Goal: Information Seeking & Learning: Find specific page/section

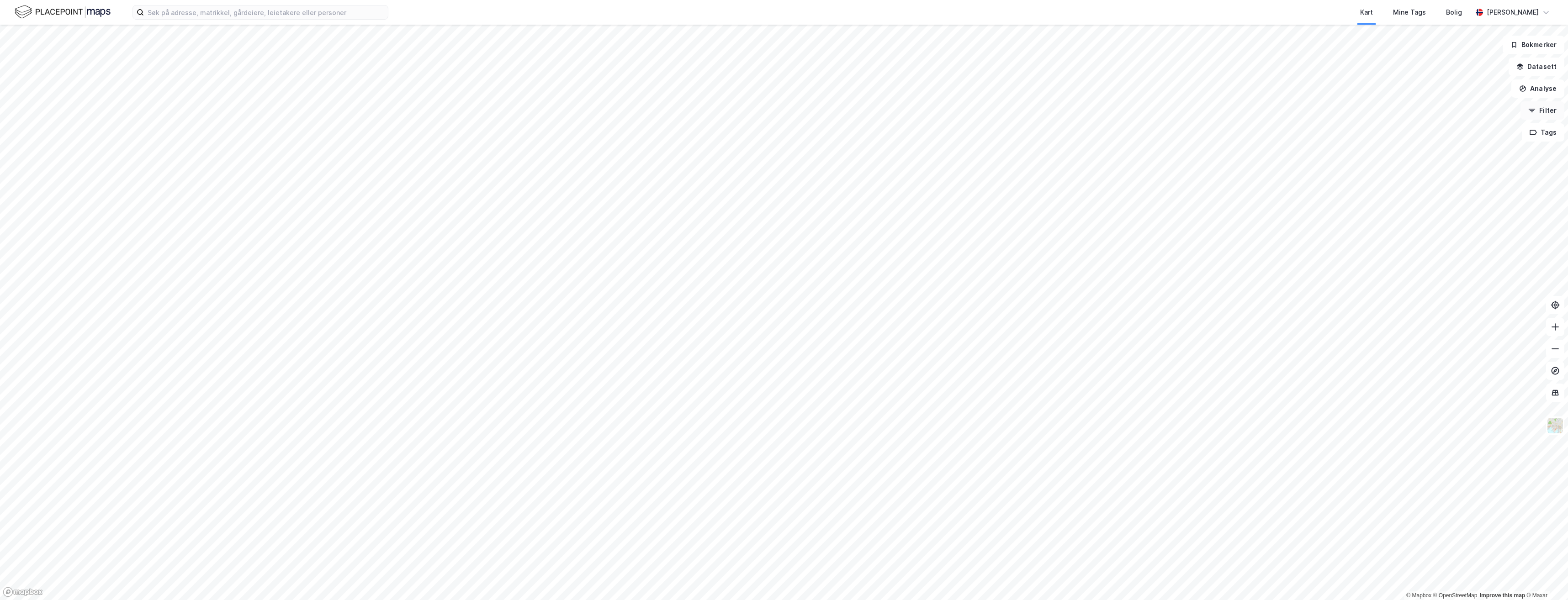
click at [1548, 116] on button "Filter" at bounding box center [1542, 110] width 44 height 18
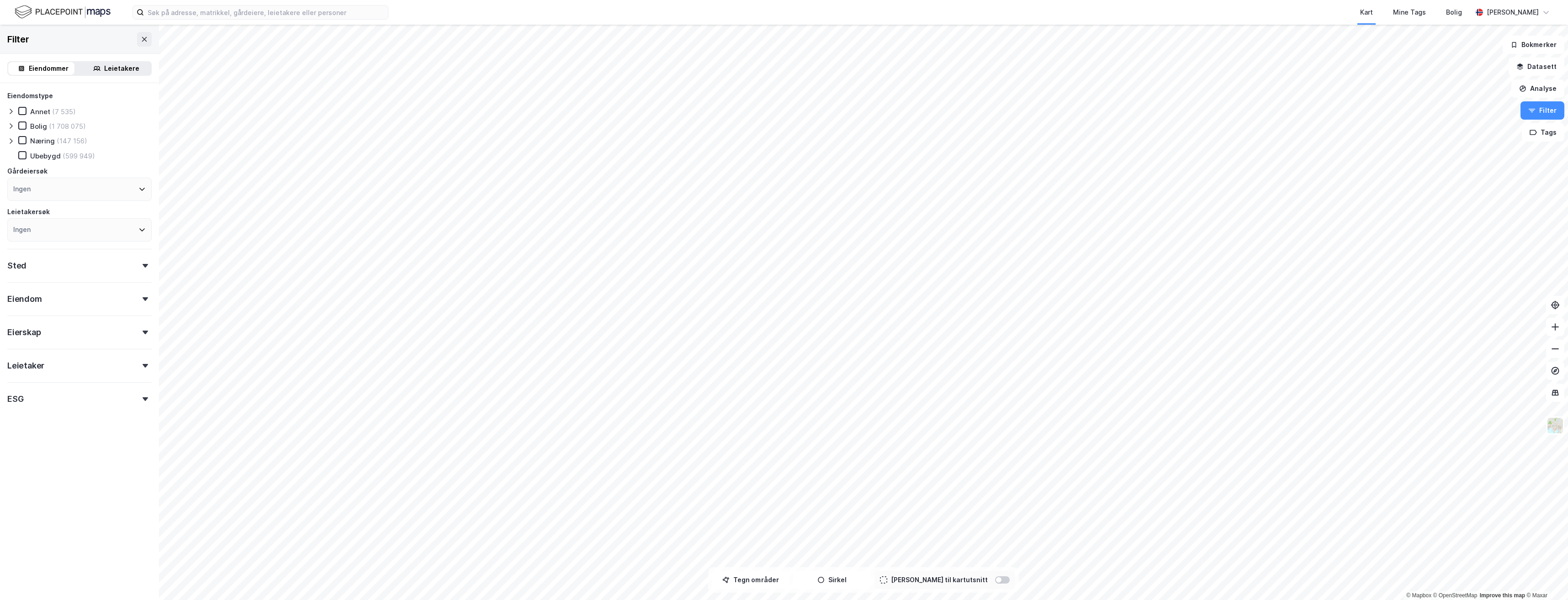
click at [47, 333] on div "Eierskap" at bounding box center [79, 328] width 145 height 26
click at [39, 36] on div "Filter" at bounding box center [80, 39] width 159 height 29
click at [47, 190] on div "Ingen" at bounding box center [79, 189] width 145 height 23
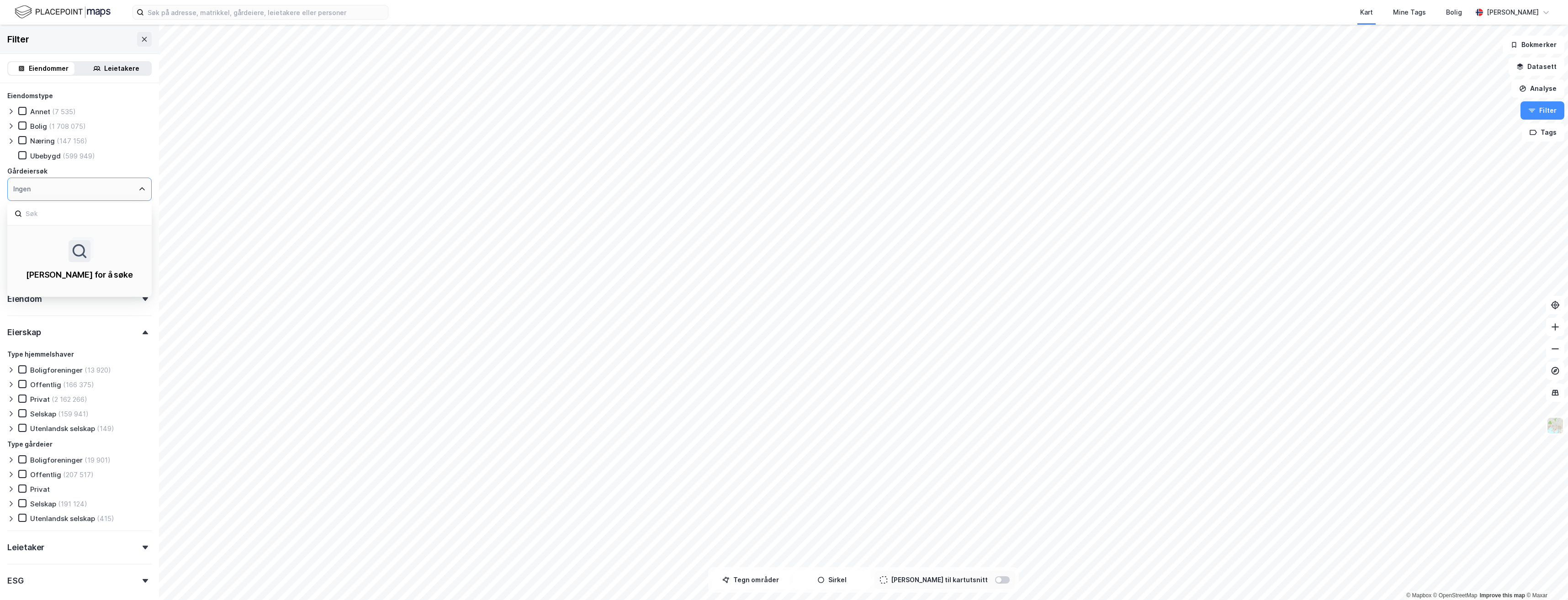
click at [73, 250] on icon at bounding box center [80, 251] width 17 height 17
click at [29, 186] on div "Ingen" at bounding box center [22, 189] width 17 height 11
click at [36, 217] on input at bounding box center [84, 214] width 119 height 13
type input "[PERSON_NAME]"
click at [73, 231] on div "Dahlum Invest AS" at bounding box center [56, 235] width 59 height 8
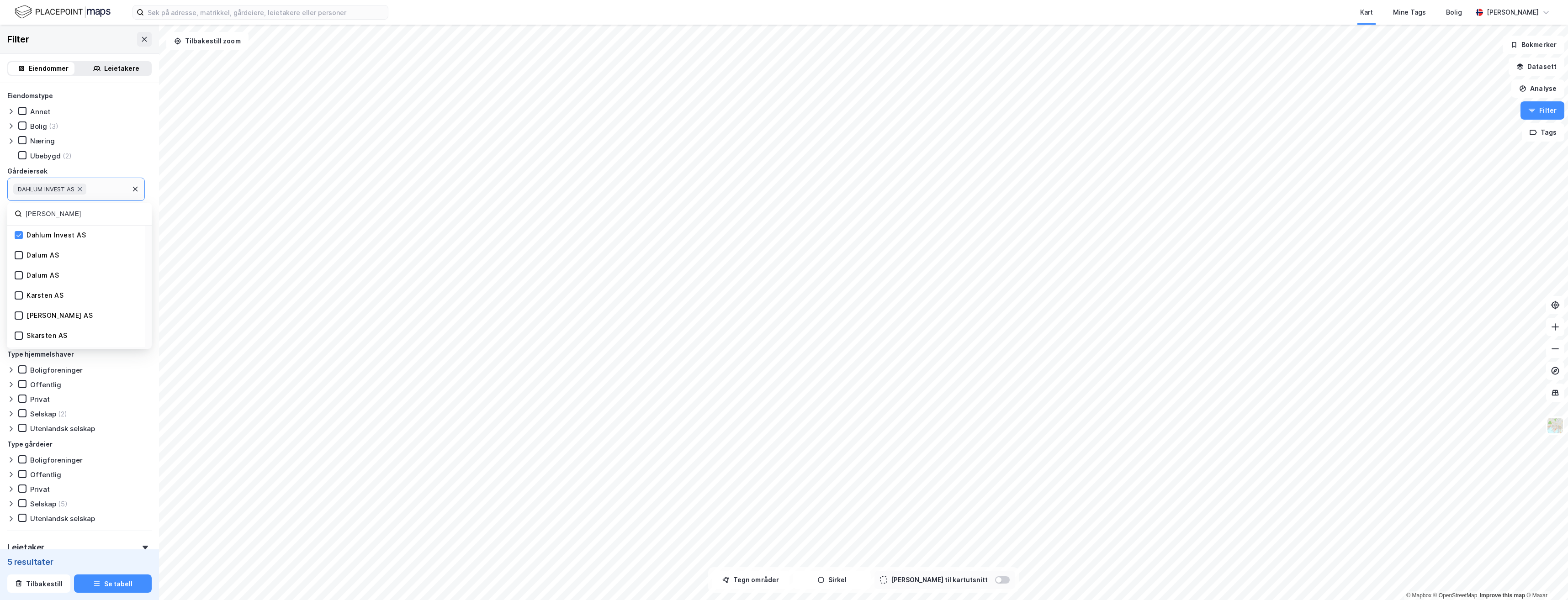
click at [36, 124] on div "Bolig" at bounding box center [38, 126] width 17 height 8
click at [115, 585] on button "Se tabell" at bounding box center [112, 583] width 77 height 18
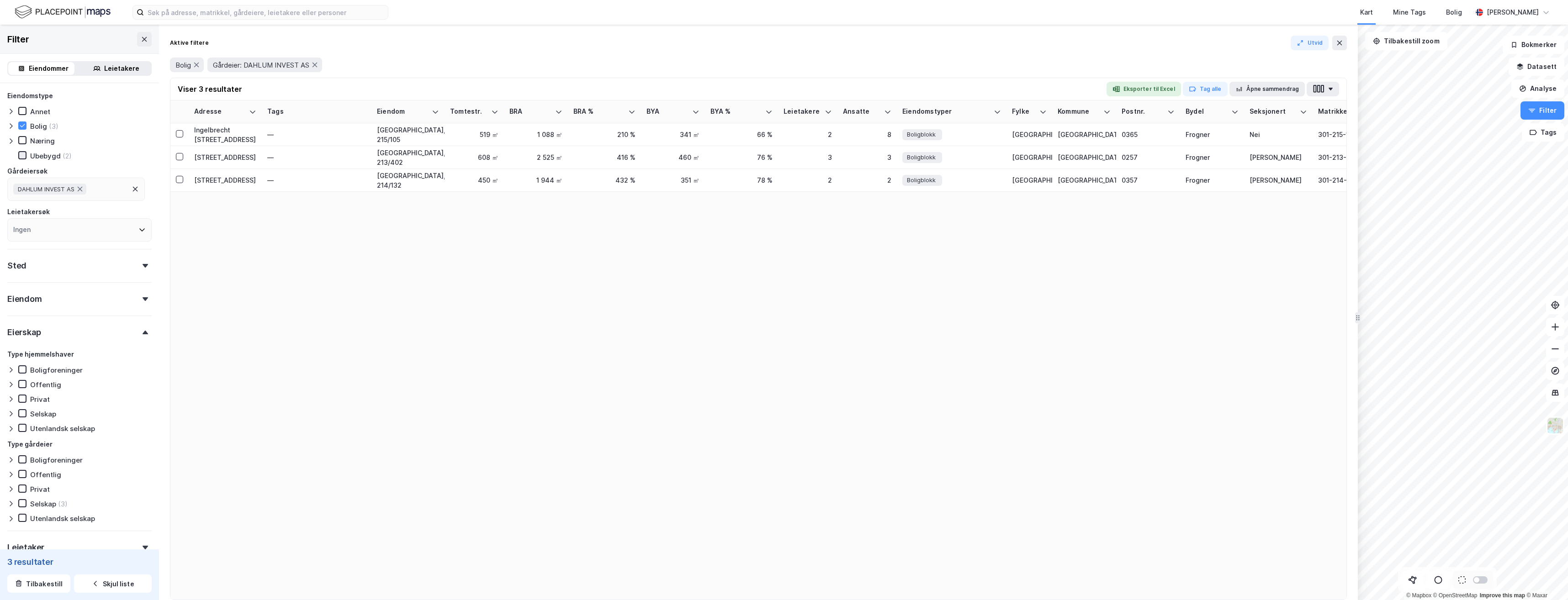
click at [24, 155] on icon at bounding box center [22, 155] width 5 height 3
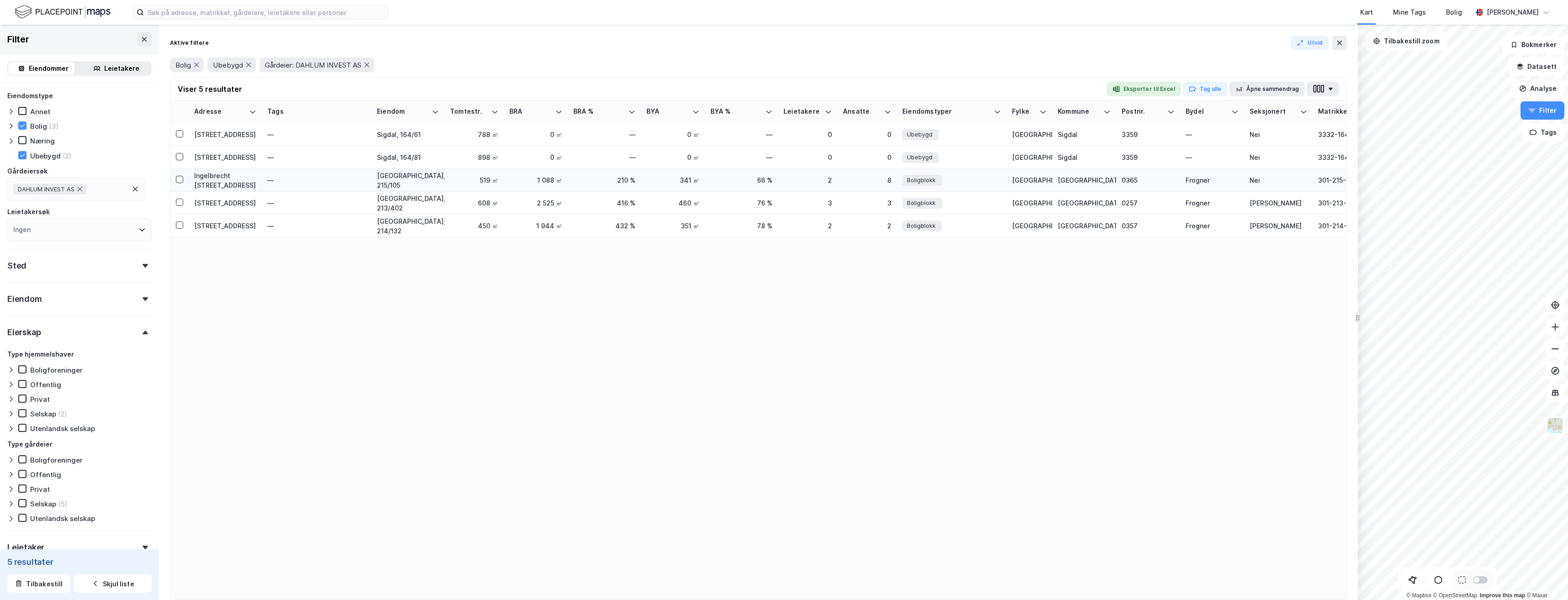
click at [218, 181] on div "Ingelbrecht [STREET_ADDRESS]" at bounding box center [225, 180] width 62 height 19
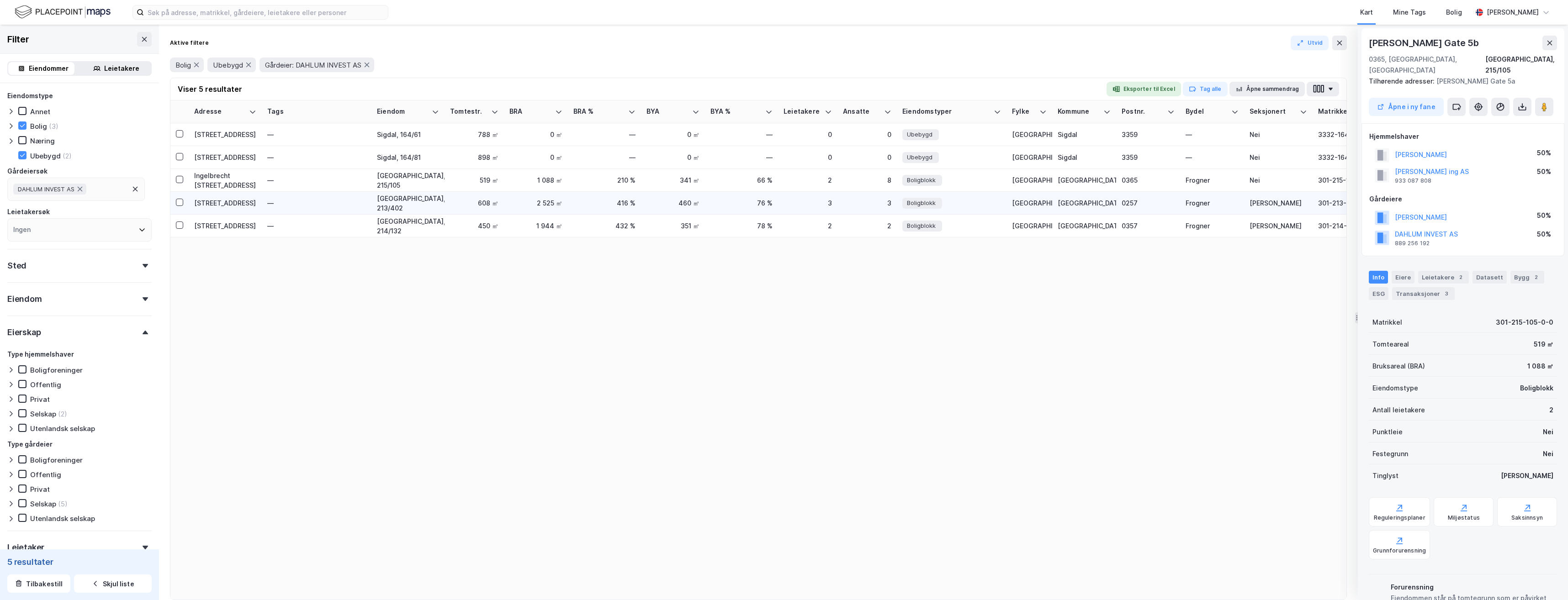
click at [221, 204] on div "[STREET_ADDRESS]" at bounding box center [225, 203] width 62 height 10
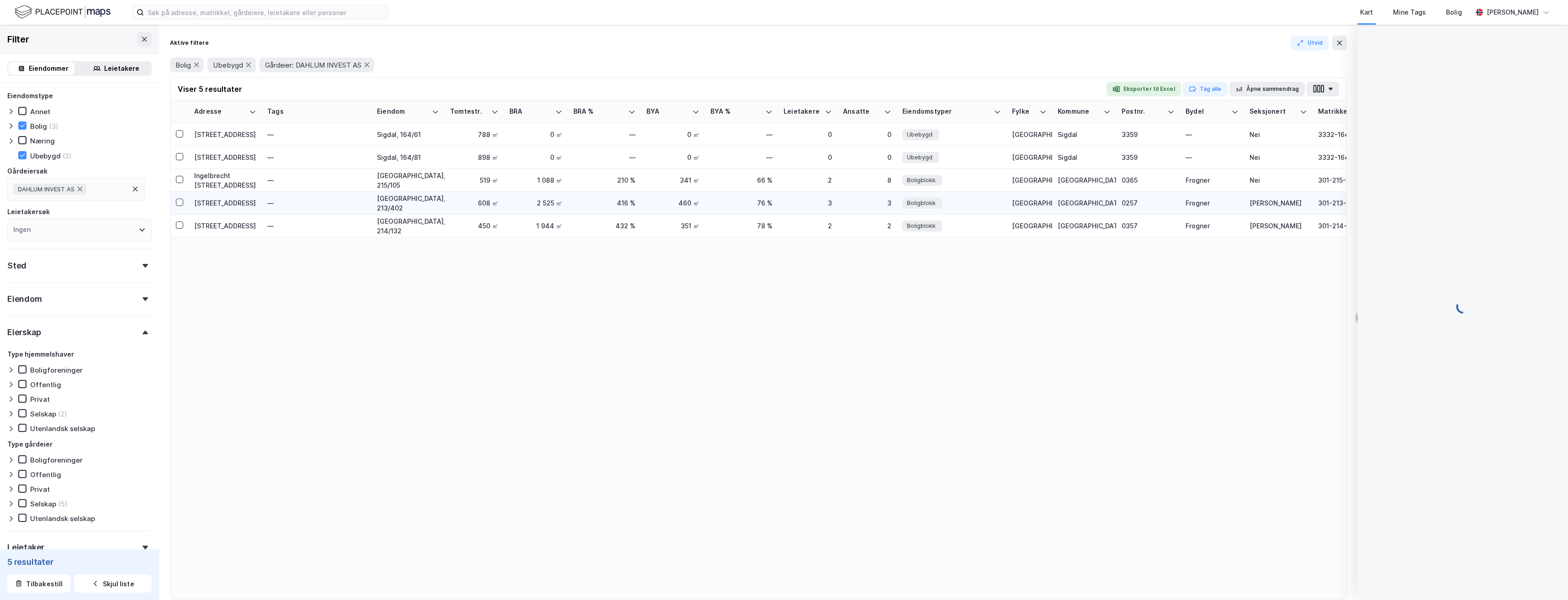
scroll to position [1, 0]
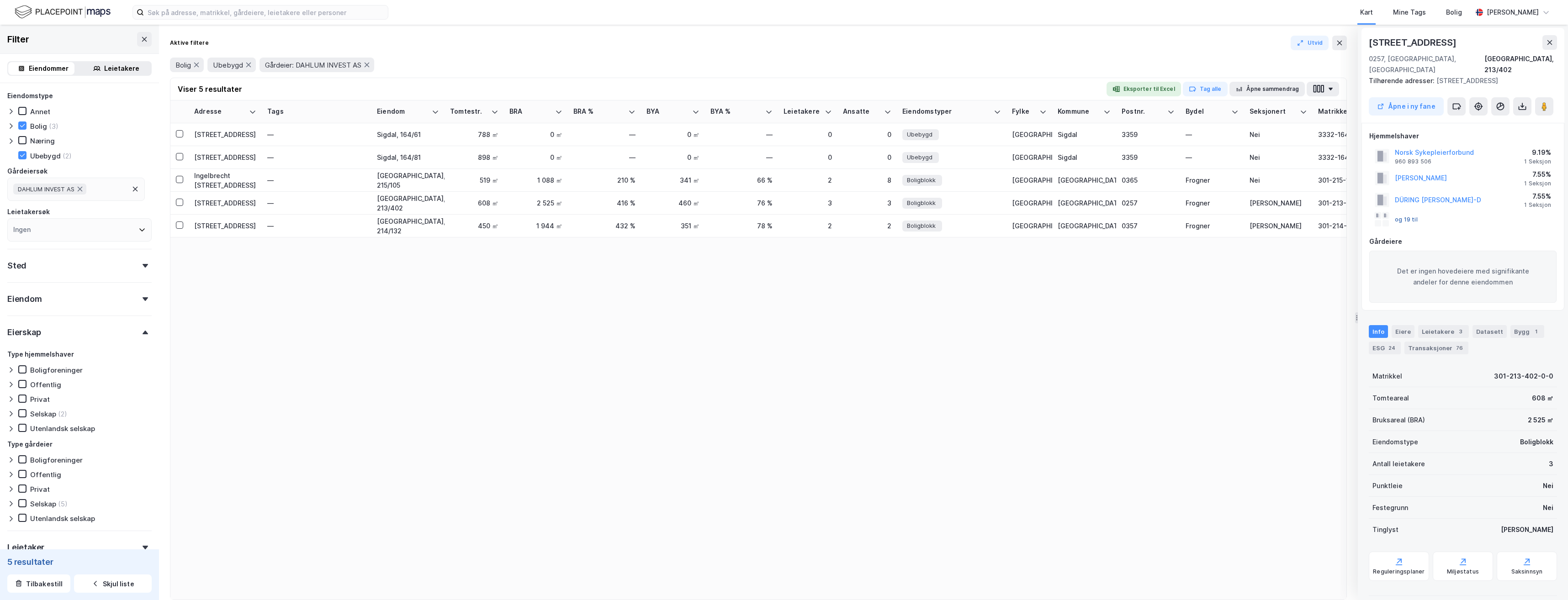
click at [0, 0] on button "og 19 til" at bounding box center [0, 0] width 0 height 0
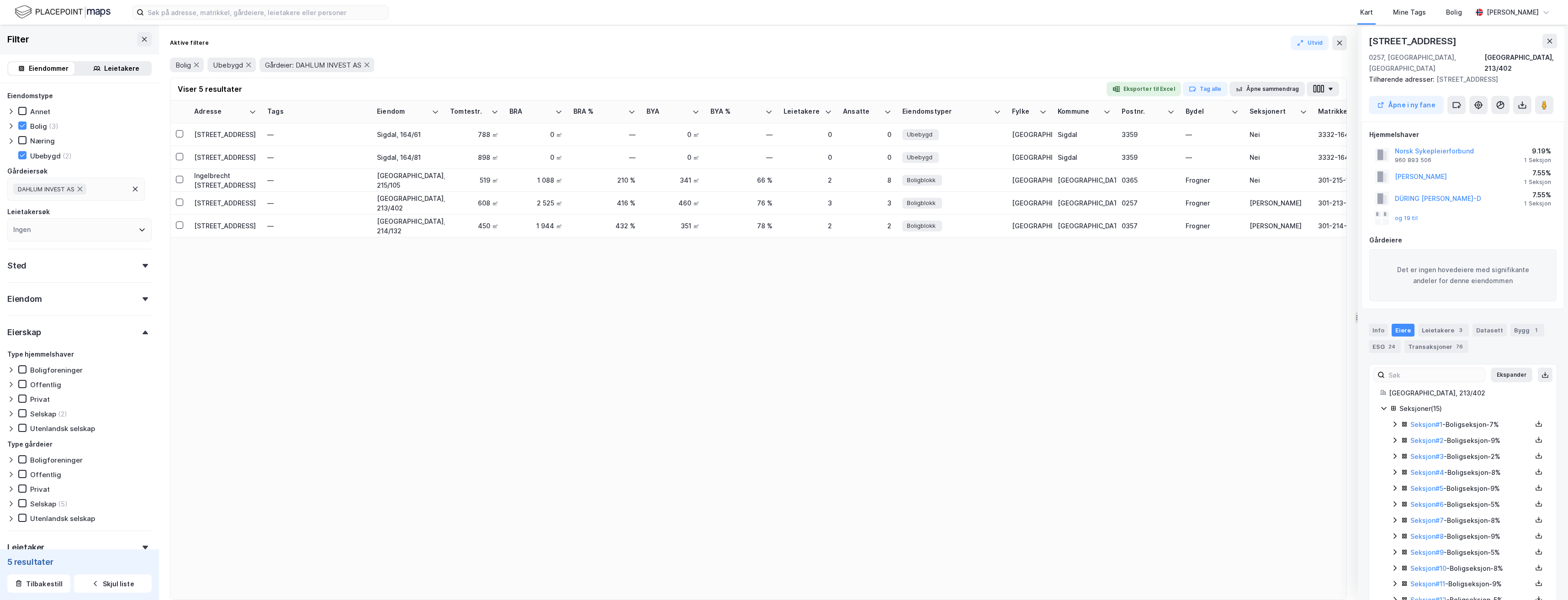
scroll to position [0, 0]
click at [1379, 326] on div "Info" at bounding box center [1377, 332] width 19 height 13
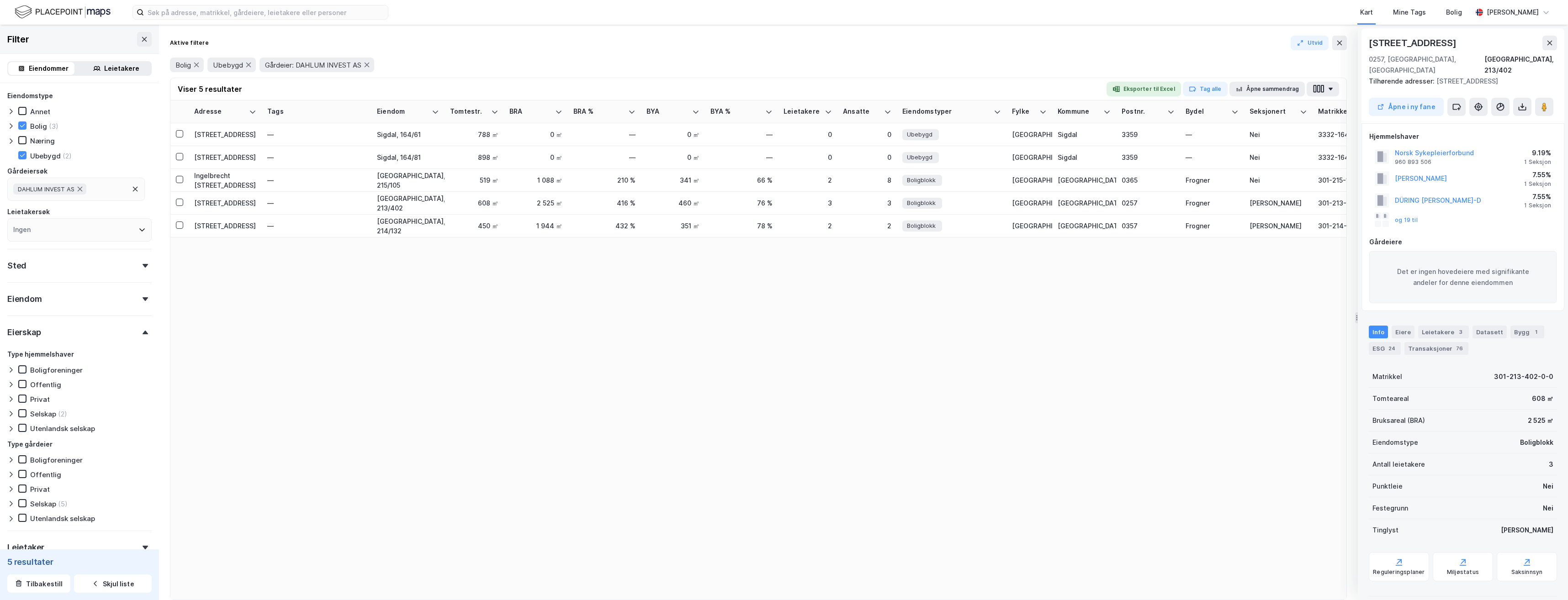
click at [84, 188] on icon at bounding box center [80, 189] width 7 height 7
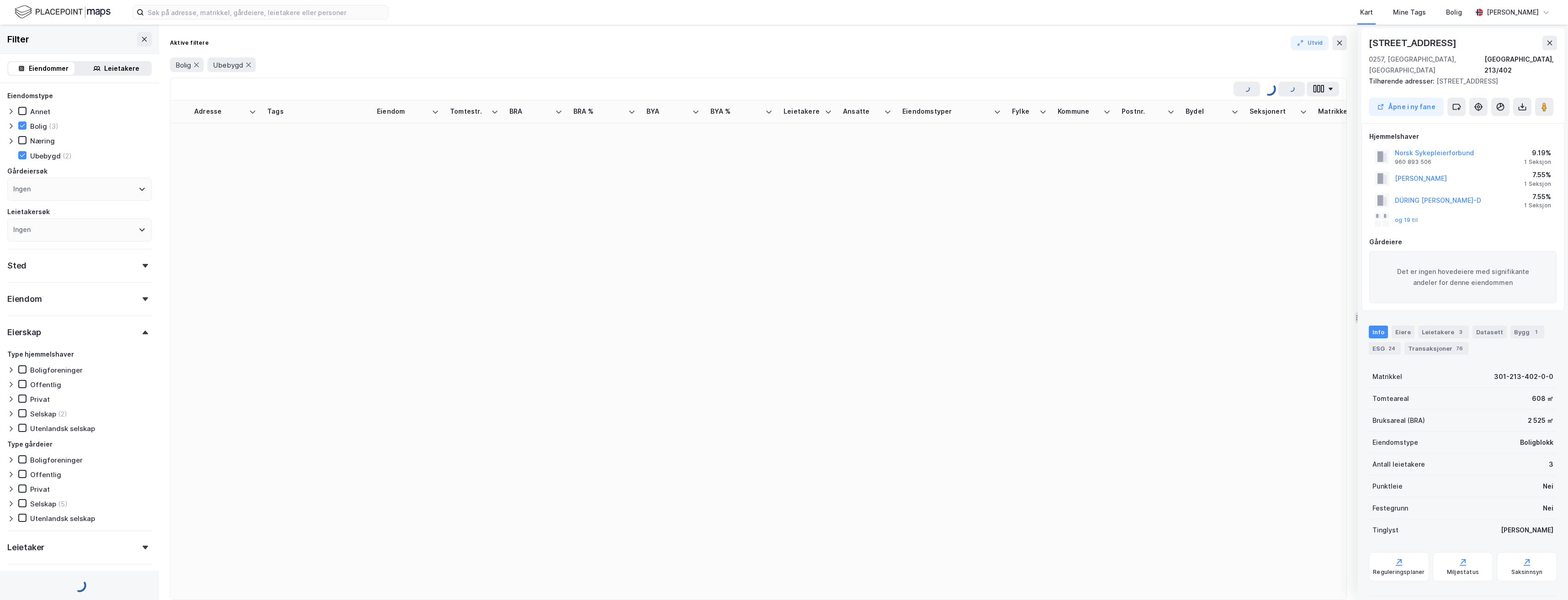
click at [77, 192] on div "Ingen" at bounding box center [79, 189] width 145 height 23
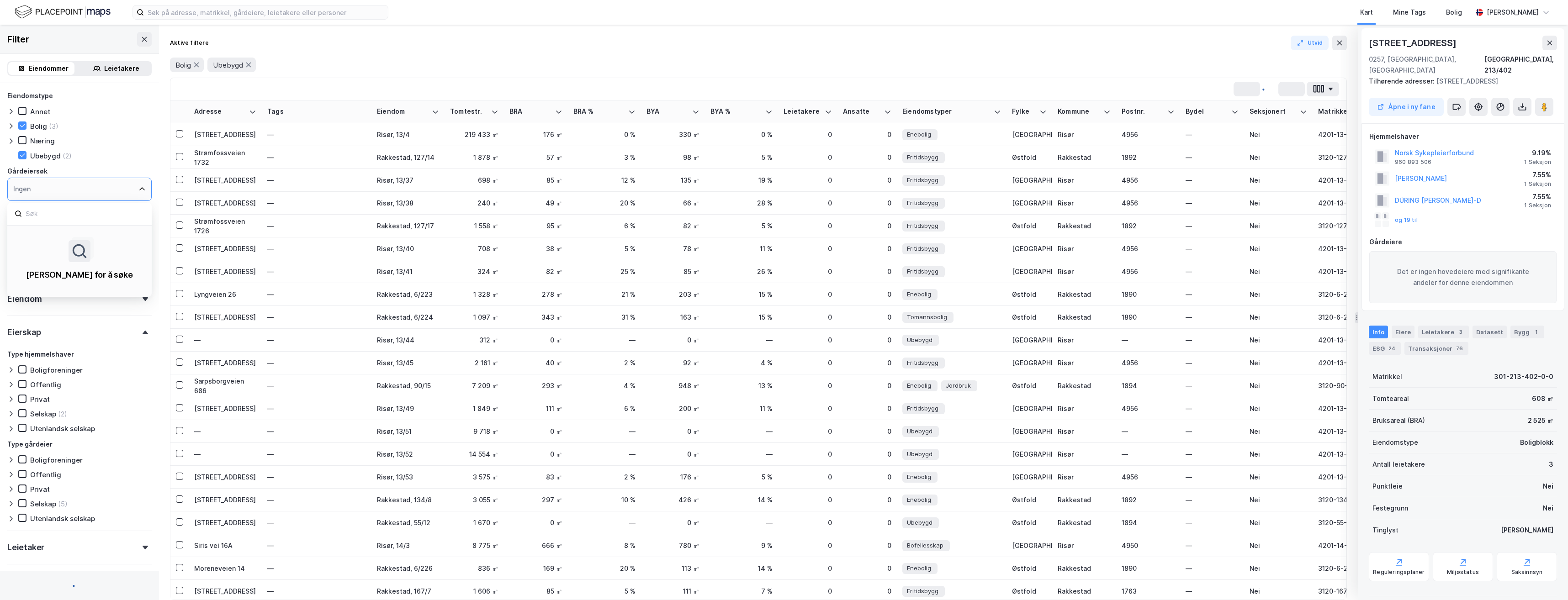
click at [31, 189] on div "Ingen" at bounding box center [79, 189] width 145 height 23
click at [40, 213] on input at bounding box center [84, 214] width 119 height 13
paste input "SIVILINGENIØR [PERSON_NAME] AS"
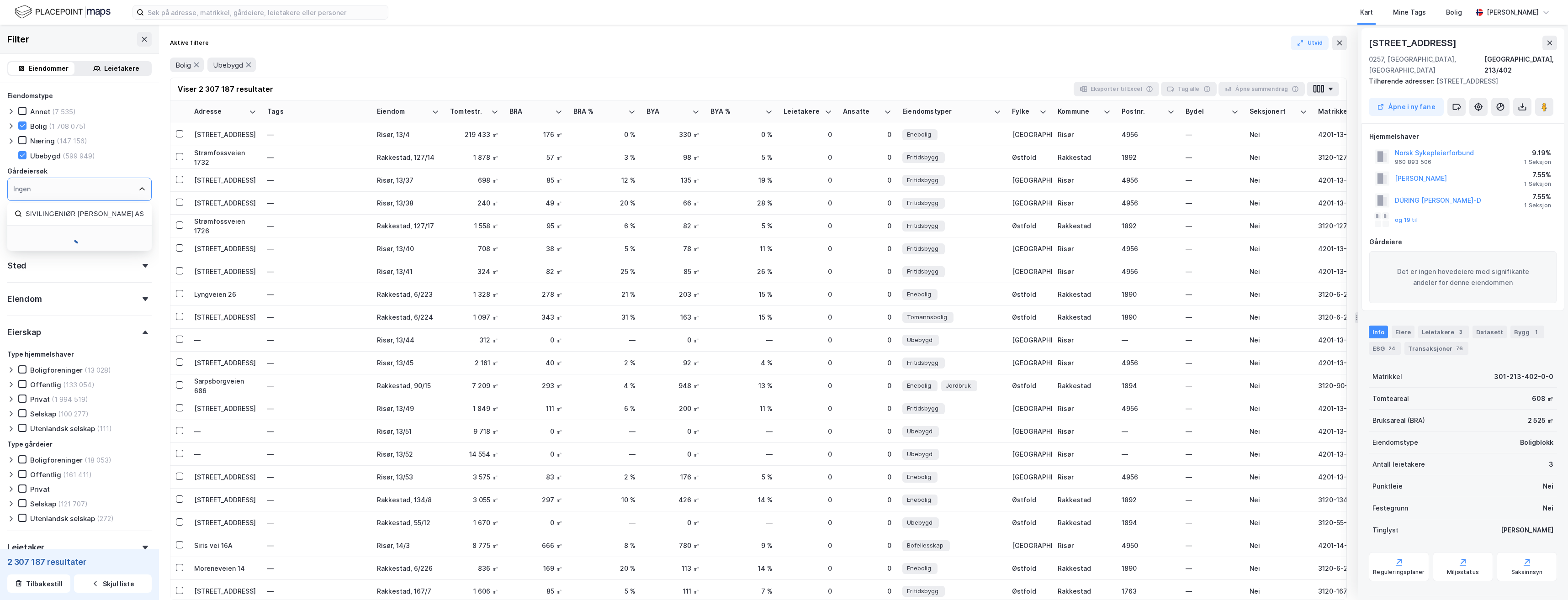
scroll to position [0, 7]
type input "SIVILINGENIØR [PERSON_NAME] AS"
click at [80, 236] on div "Sivilingeniør [PERSON_NAME] AS" at bounding box center [82, 235] width 110 height 8
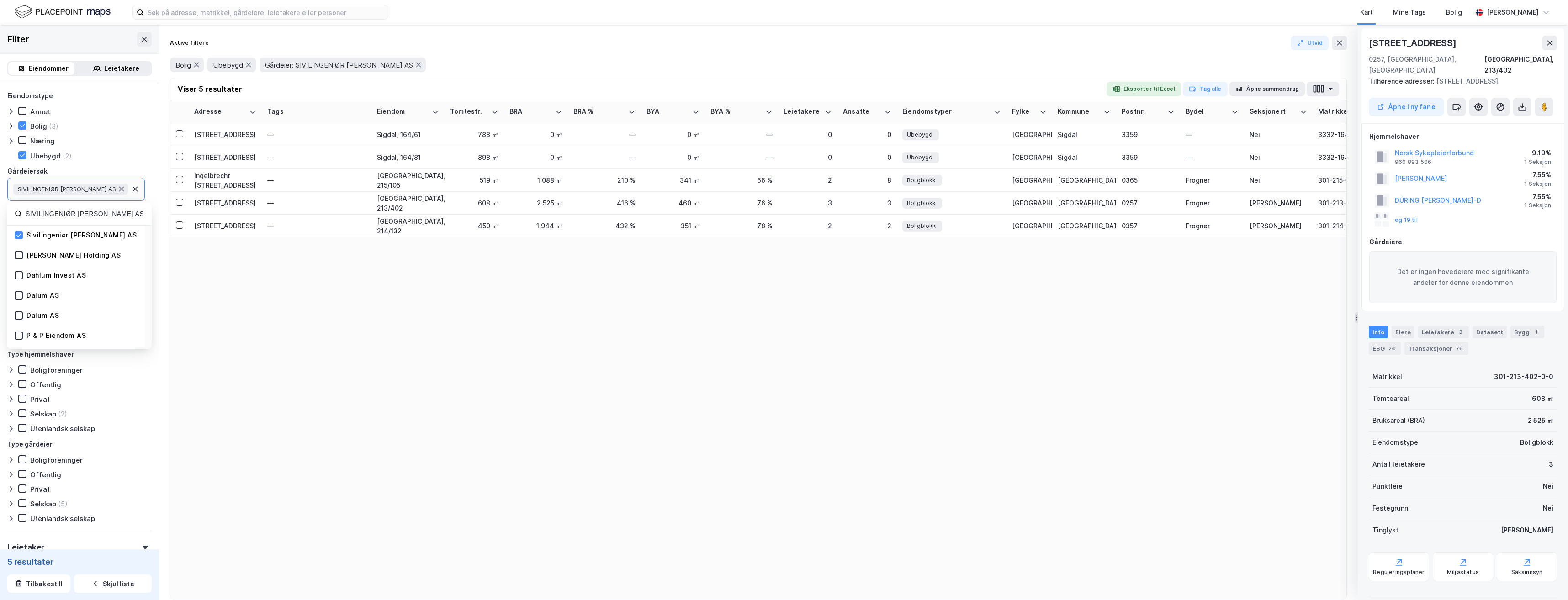
click at [133, 415] on div "Selskap (2)" at bounding box center [79, 413] width 145 height 9
click at [22, 410] on icon at bounding box center [22, 413] width 6 height 6
